Goal: Task Accomplishment & Management: Manage account settings

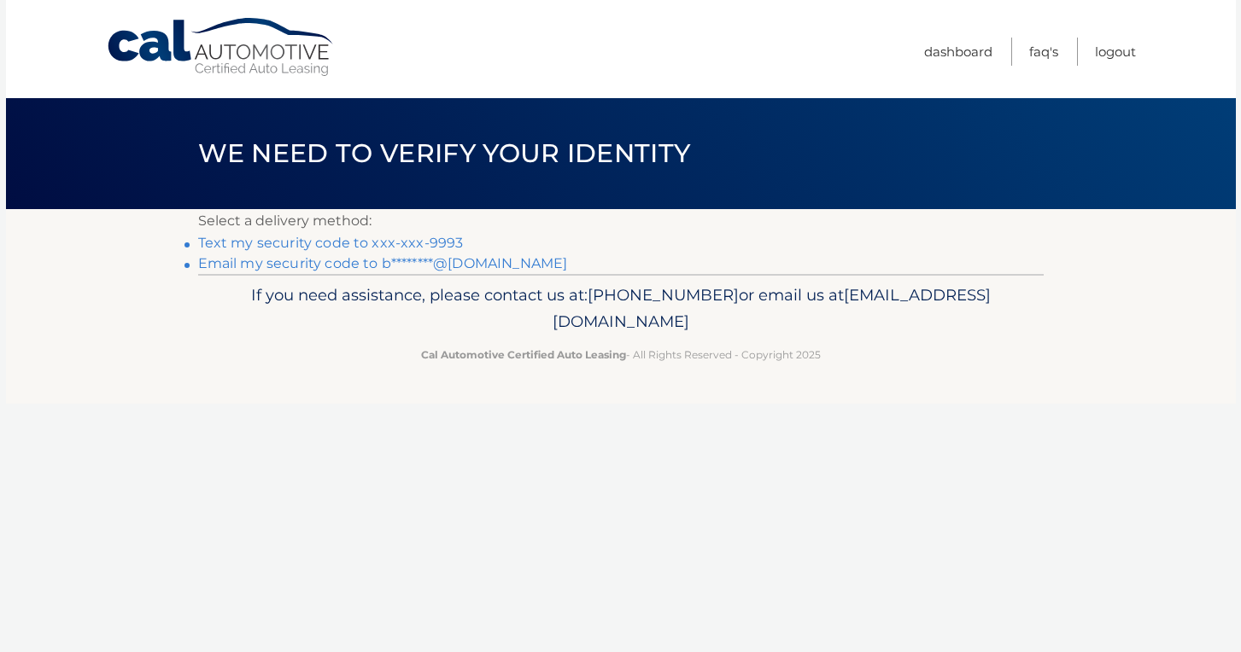
click at [370, 240] on link "Text my security code to xxx-xxx-9993" at bounding box center [331, 243] width 266 height 16
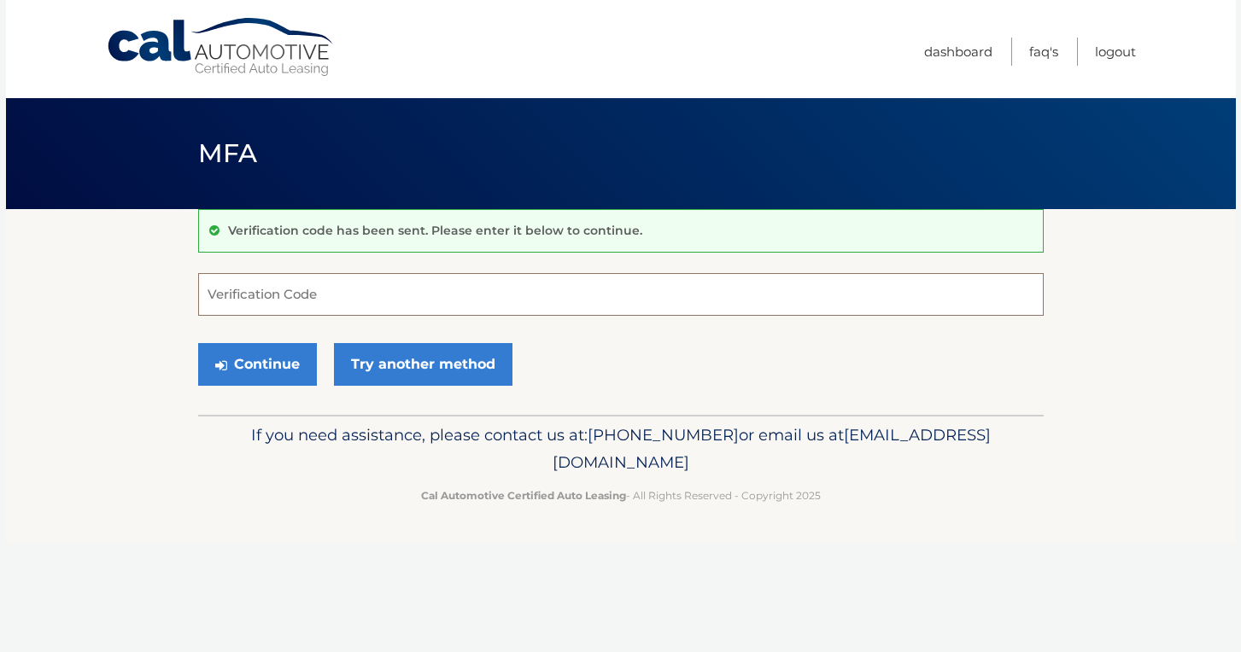
click at [394, 293] on input "Verification Code" at bounding box center [620, 294] width 845 height 43
click at [299, 301] on input "Verification Code" at bounding box center [620, 294] width 845 height 43
type input "70812"
click at [267, 365] on button "Continue" at bounding box center [257, 364] width 119 height 43
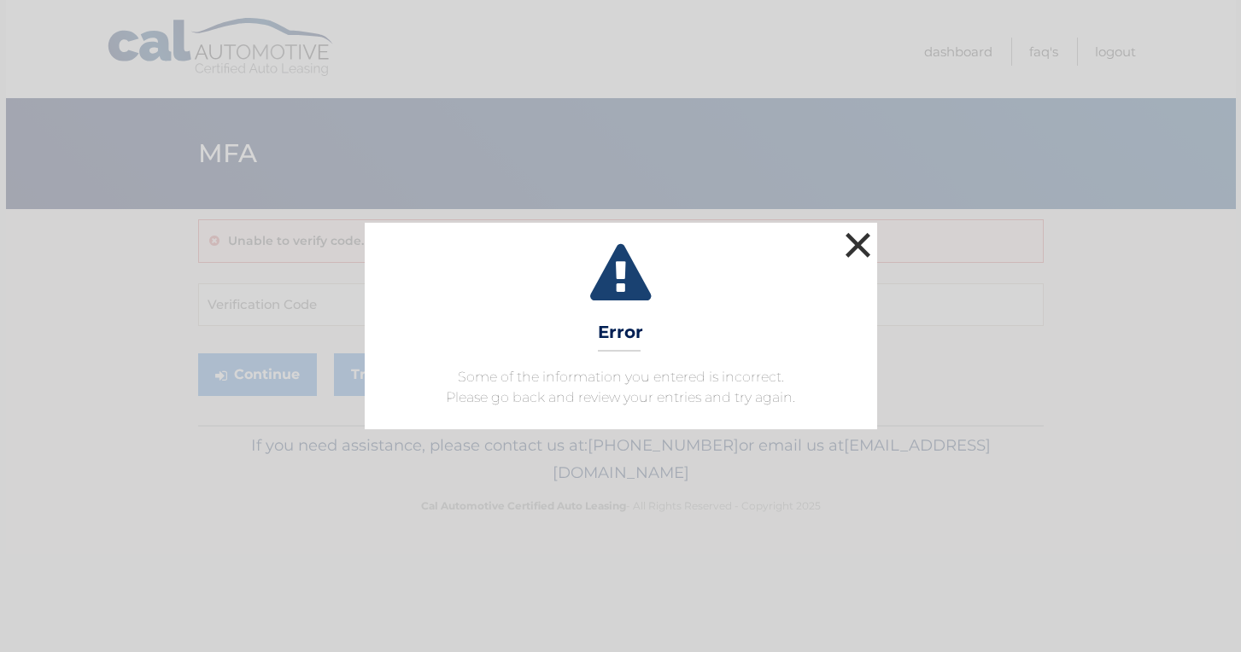
click at [853, 257] on button "×" at bounding box center [858, 245] width 34 height 34
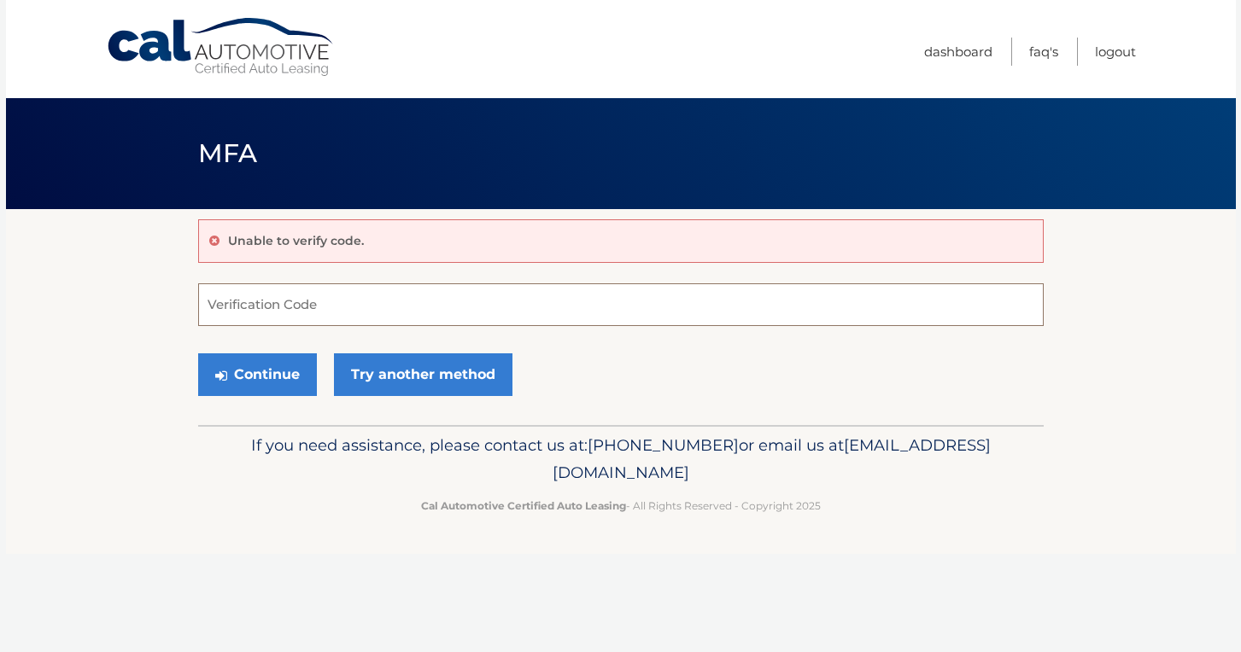
click at [285, 307] on input "Verification Code" at bounding box center [620, 305] width 845 height 43
type input "701812"
click at [245, 371] on button "Continue" at bounding box center [257, 375] width 119 height 43
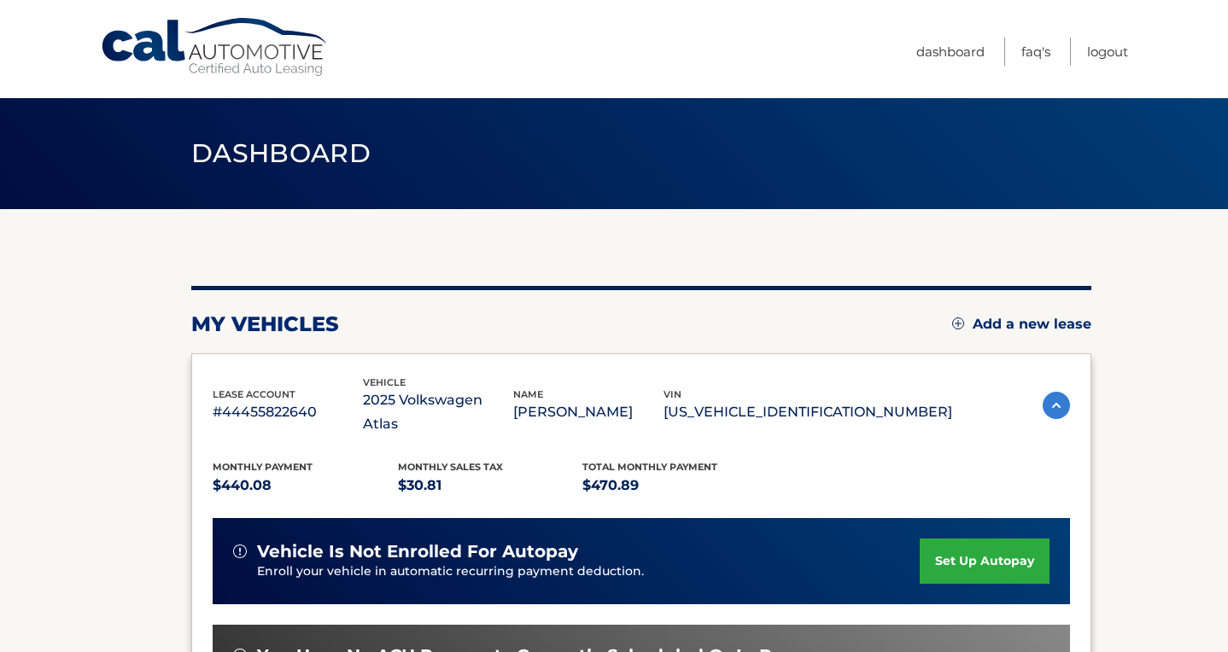
scroll to position [378, 0]
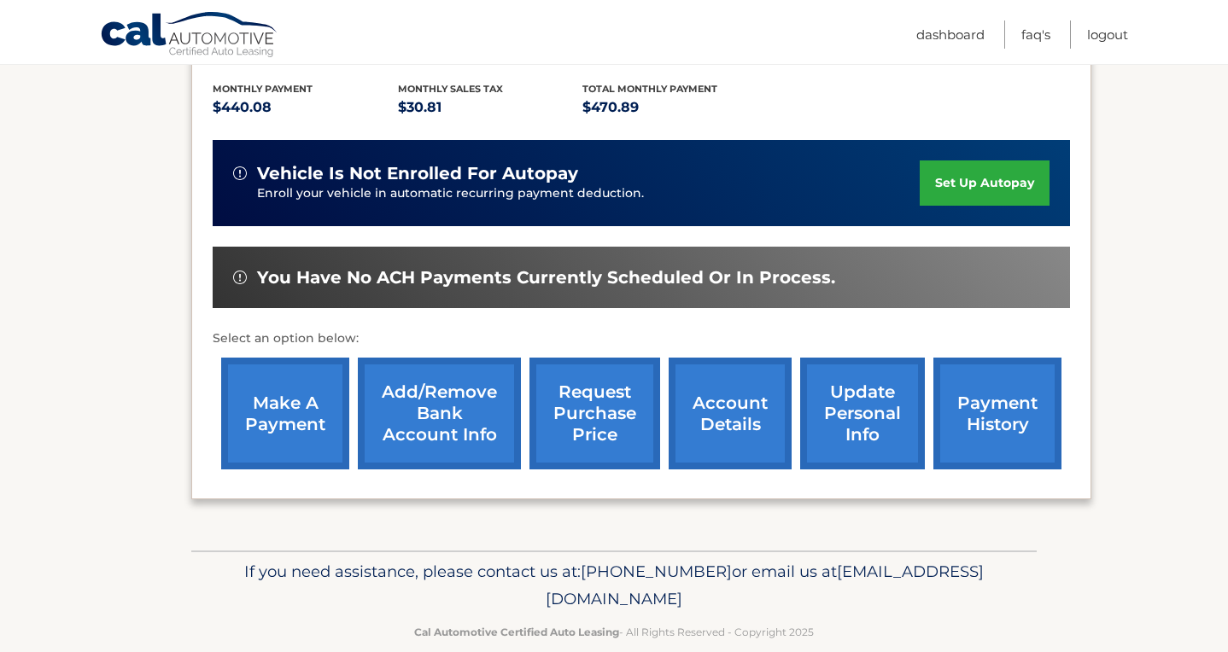
click at [302, 389] on link "make a payment" at bounding box center [285, 414] width 128 height 112
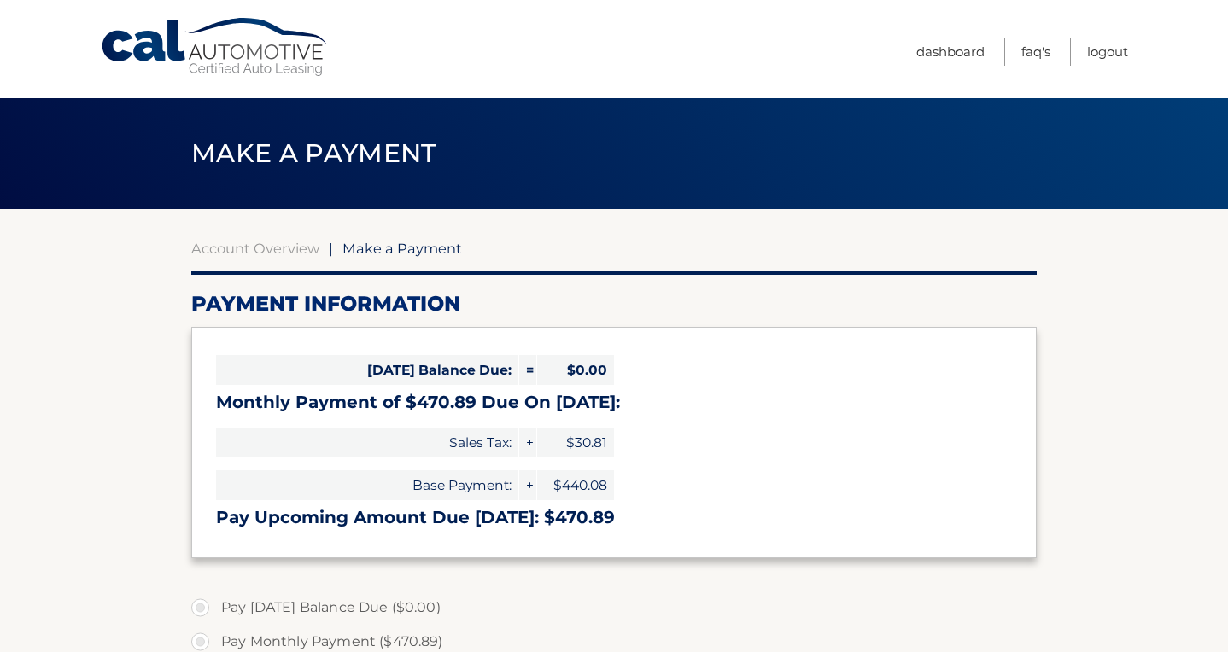
select select "YWRlMTVkMWEtYjI0ZS00ODEzLTgxYzItMWMxOTY2ZGE2NzY3"
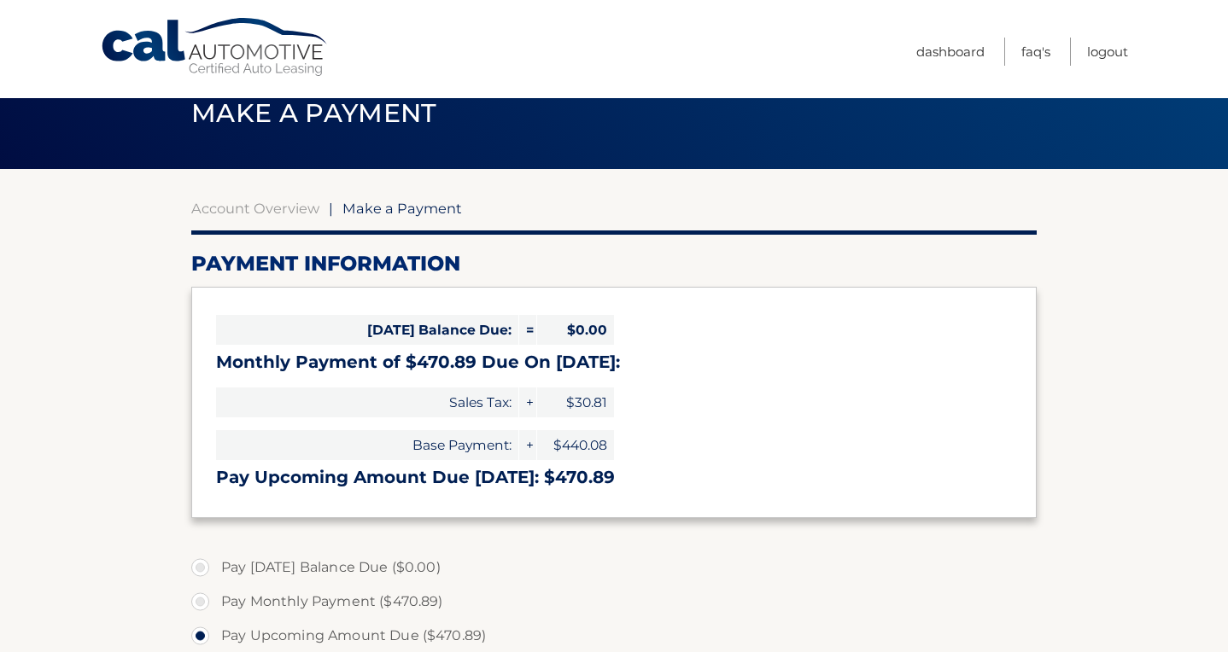
scroll to position [204, 0]
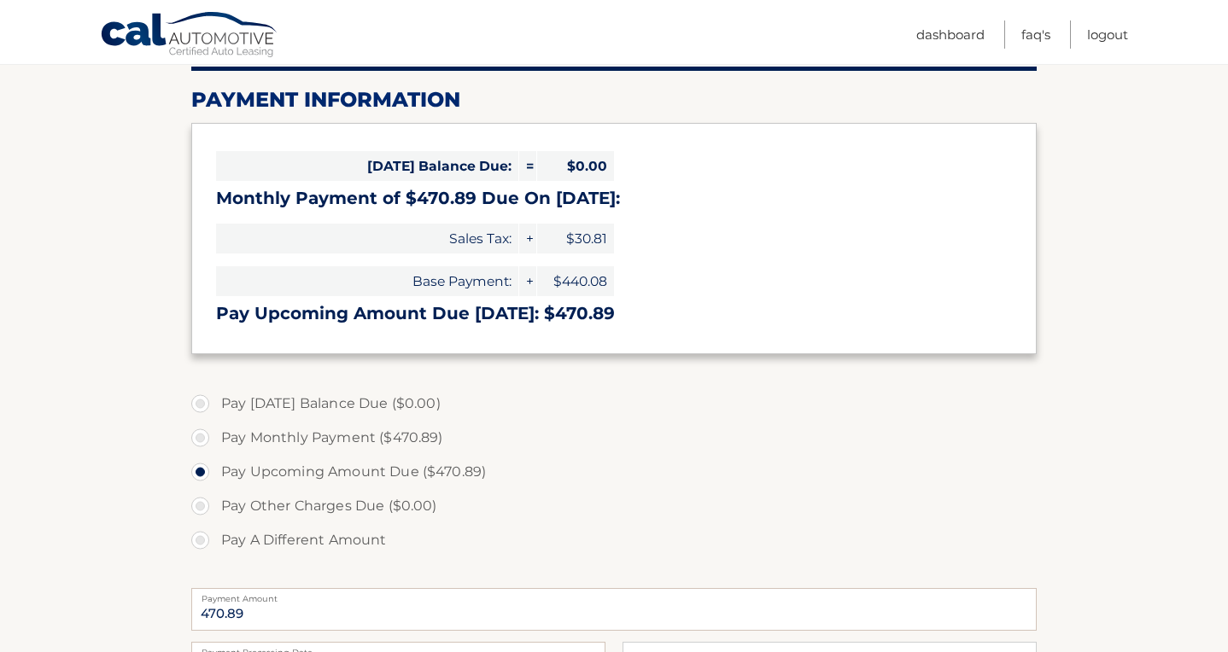
click at [348, 399] on label "Pay Today's Balance Due ($0.00)" at bounding box center [613, 404] width 845 height 34
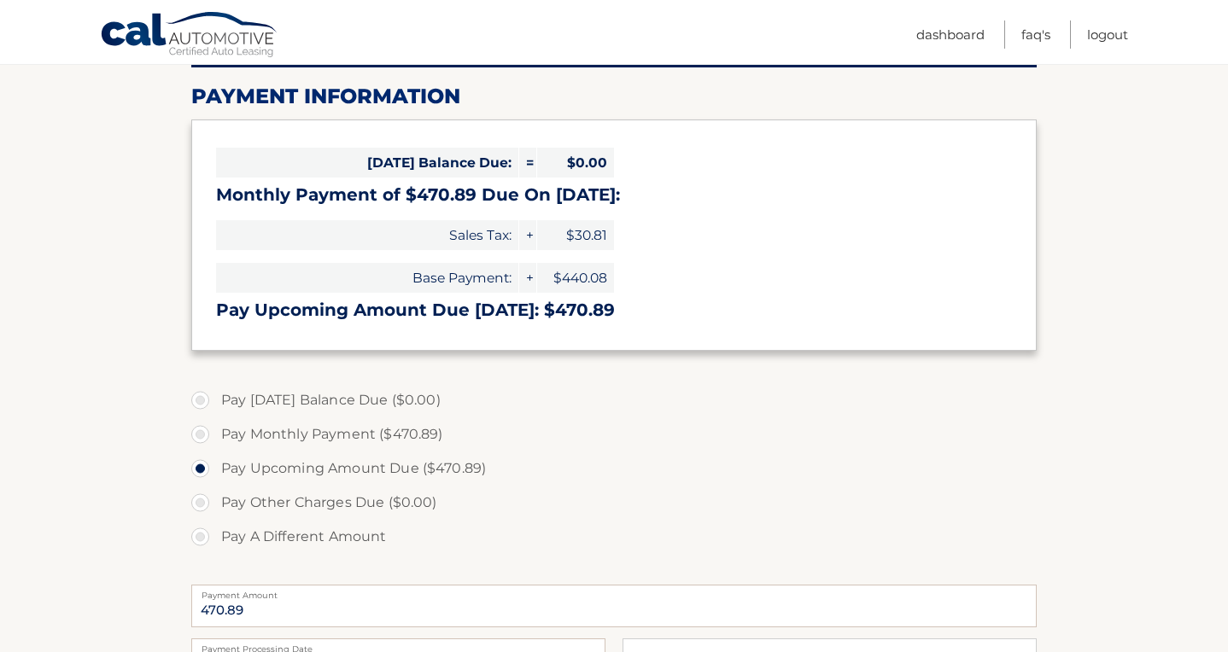
scroll to position [211, 0]
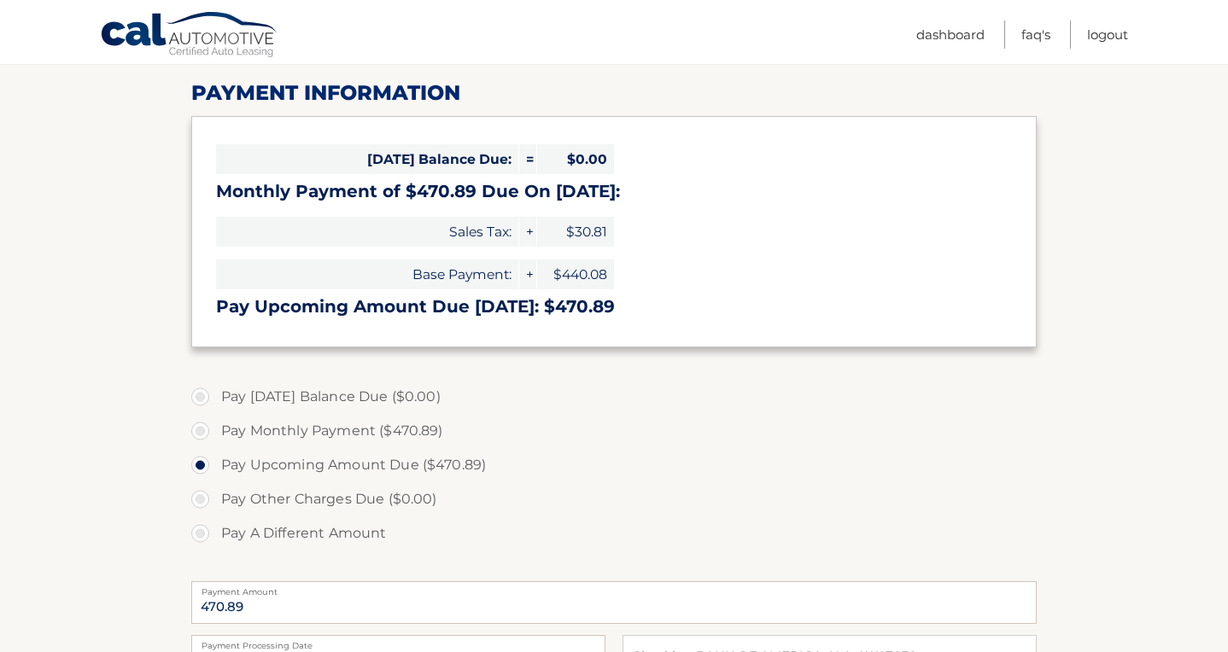
click at [325, 429] on label "Pay Monthly Payment ($470.89)" at bounding box center [613, 431] width 845 height 34
click at [215, 429] on input "Pay Monthly Payment ($470.89)" at bounding box center [206, 427] width 17 height 27
radio input "true"
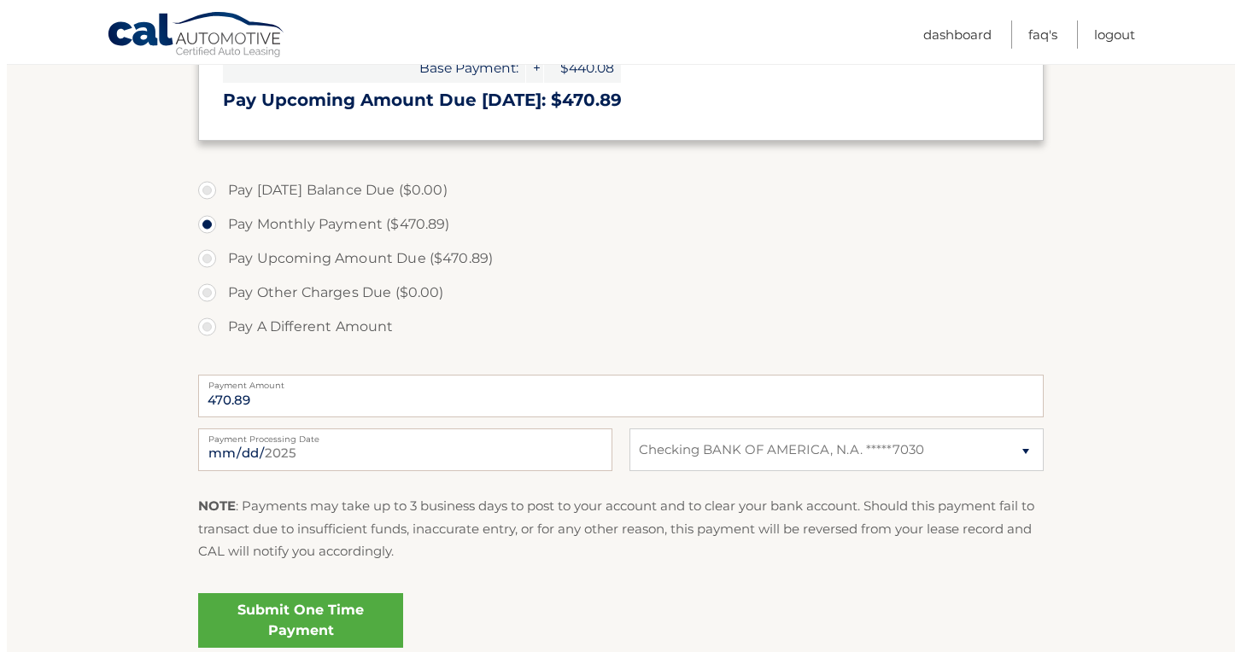
scroll to position [557, 0]
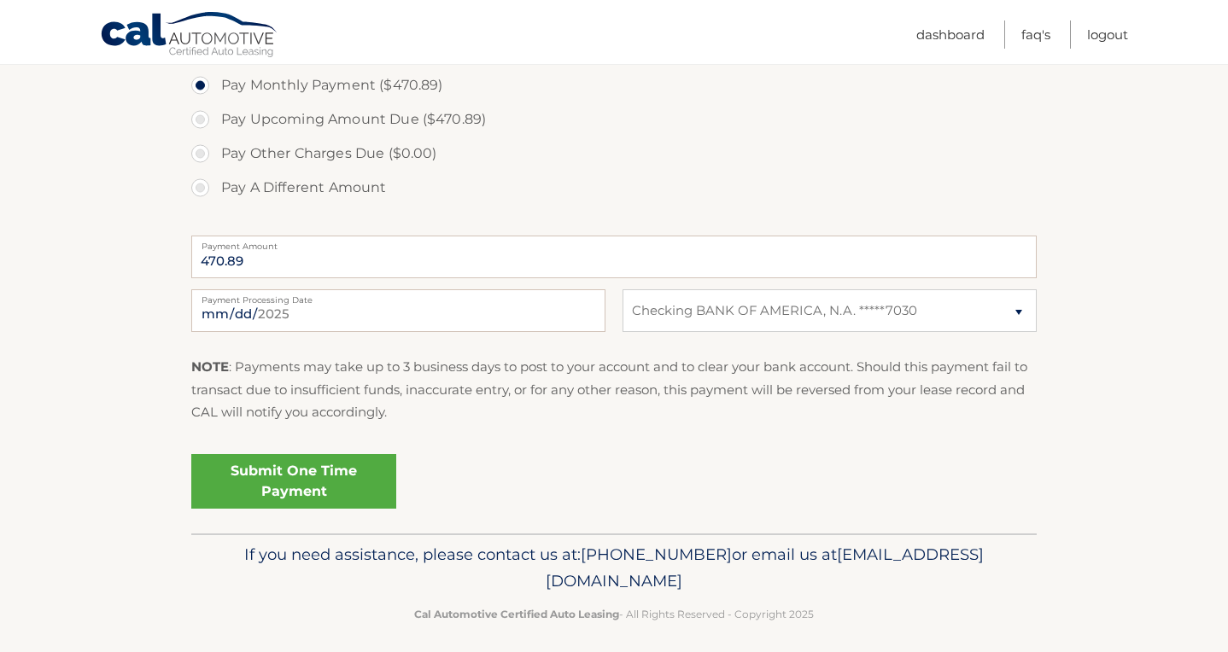
click at [290, 484] on link "Submit One Time Payment" at bounding box center [293, 481] width 205 height 55
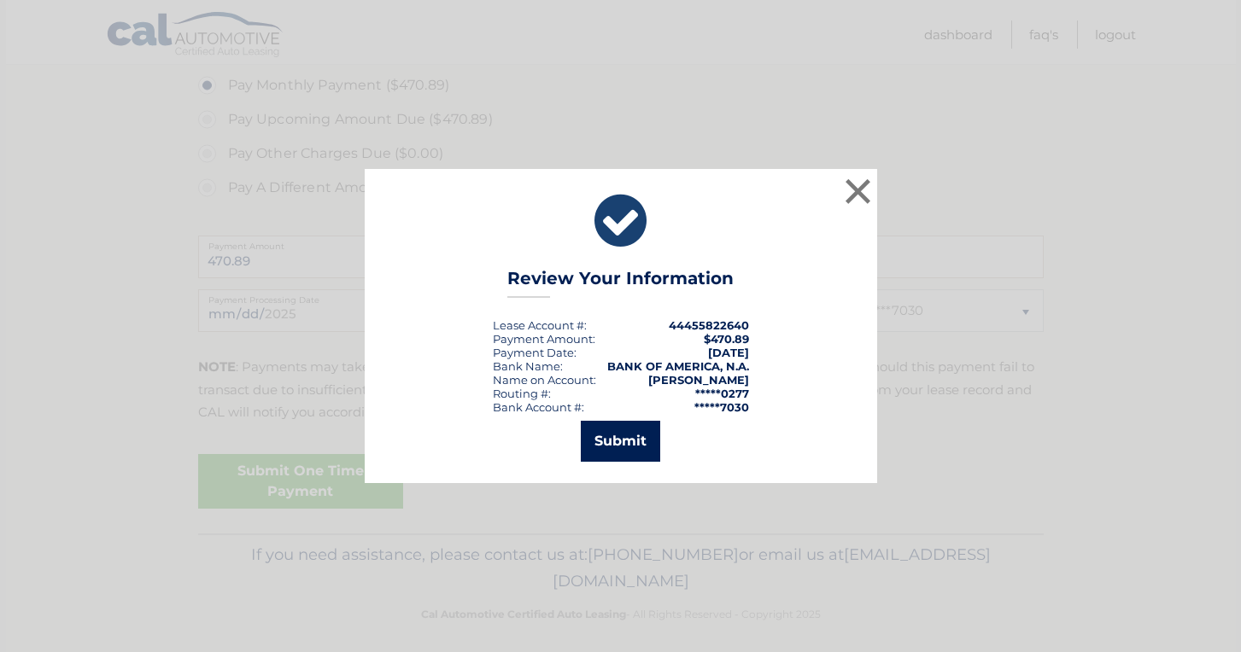
click at [612, 442] on button "Submit" at bounding box center [620, 441] width 79 height 41
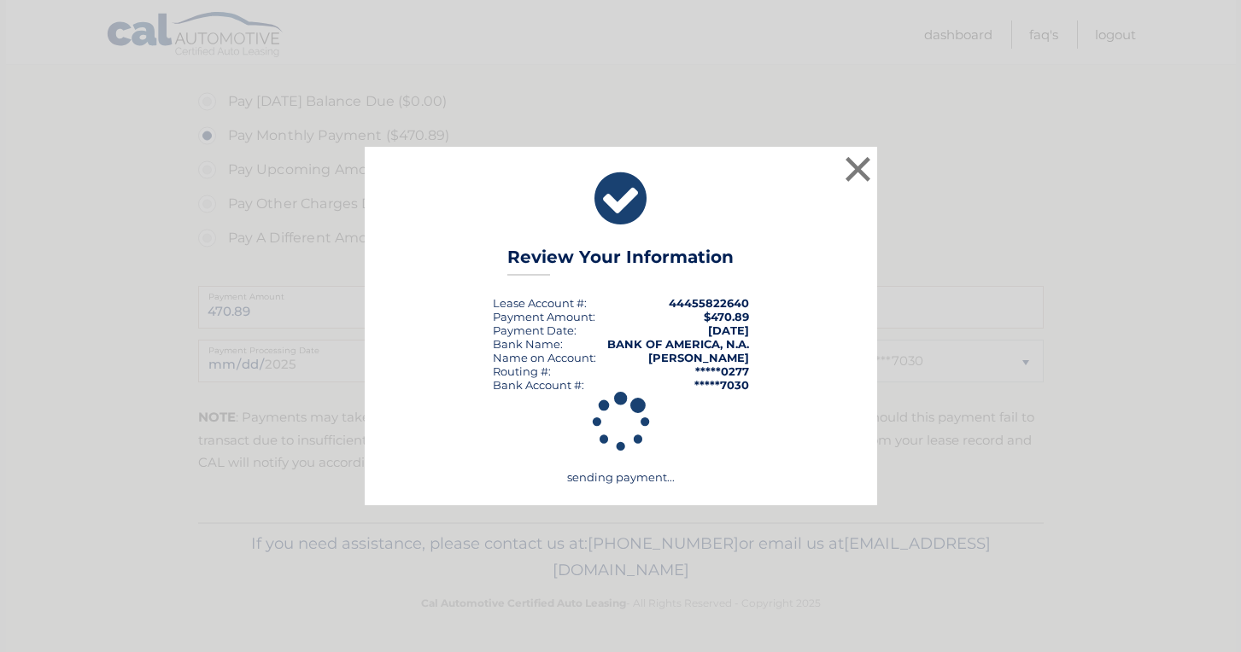
scroll to position [502, 0]
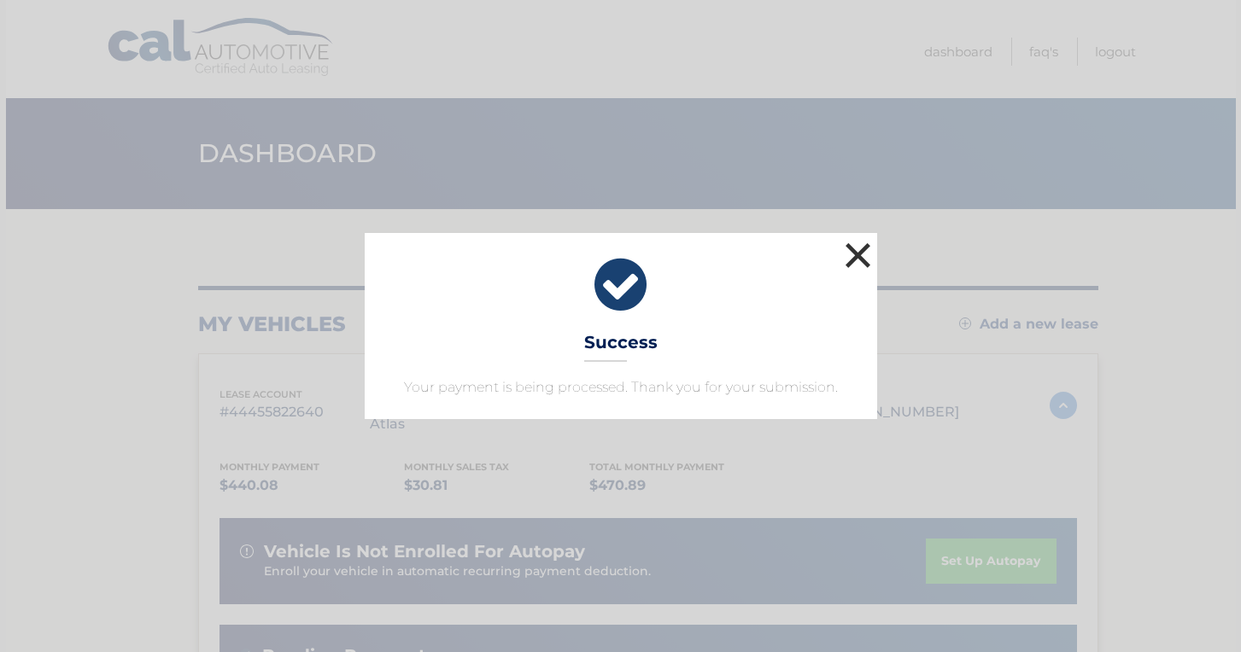
click at [859, 255] on button "×" at bounding box center [858, 255] width 34 height 34
